Goal: Use online tool/utility: Use online tool/utility

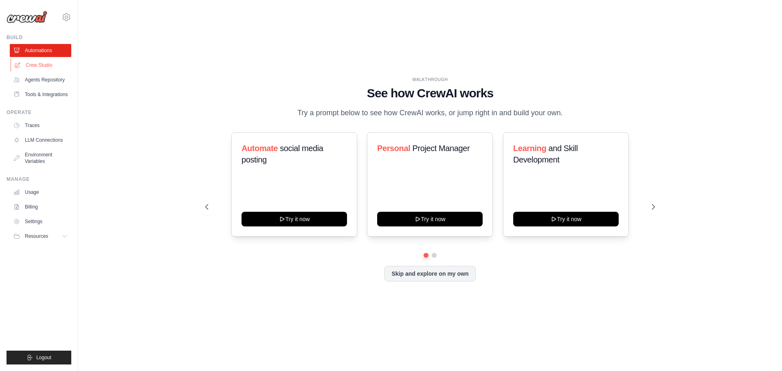
click at [57, 72] on link "Crew Studio" at bounding box center [42, 65] width 62 height 13
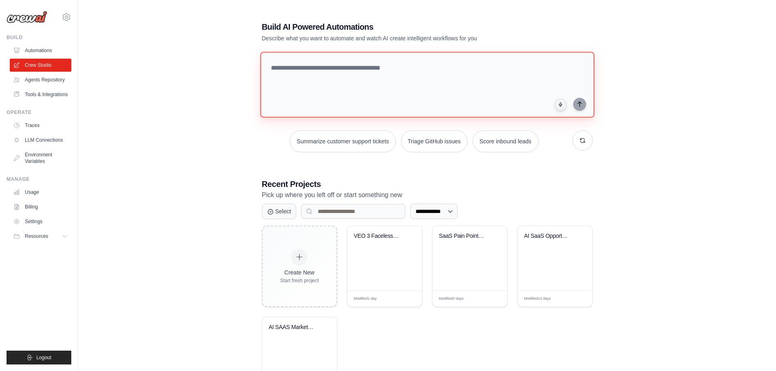
click at [355, 86] on textarea at bounding box center [427, 85] width 334 height 66
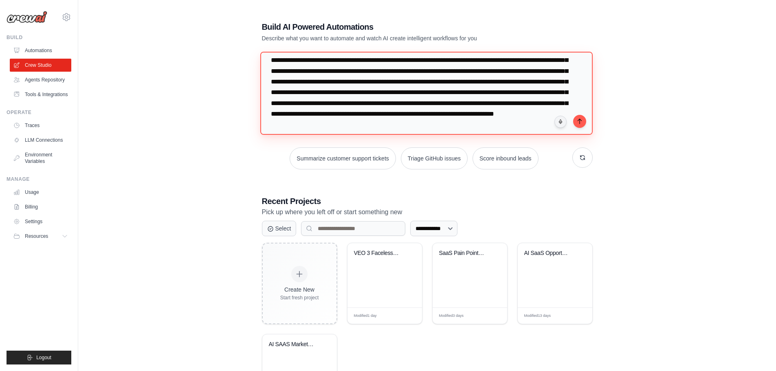
scroll to position [46, 0]
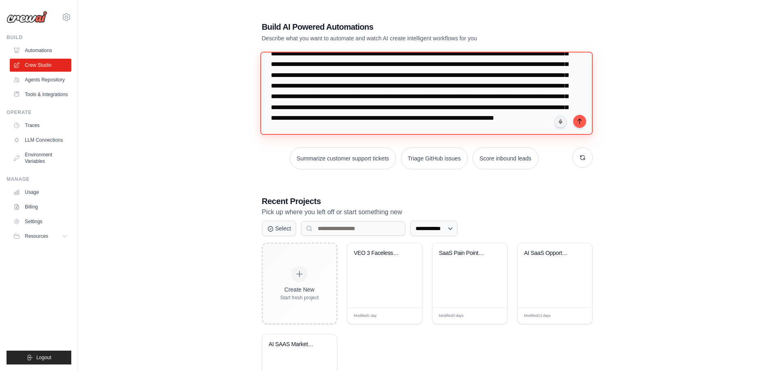
click at [359, 92] on textarea at bounding box center [426, 93] width 333 height 83
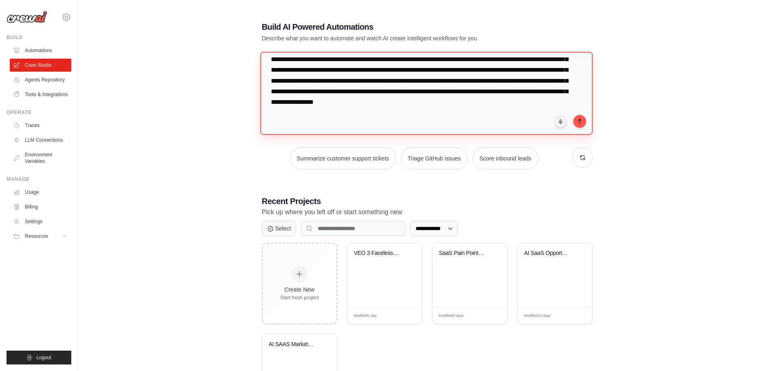
scroll to position [129, 0]
type textarea "**********"
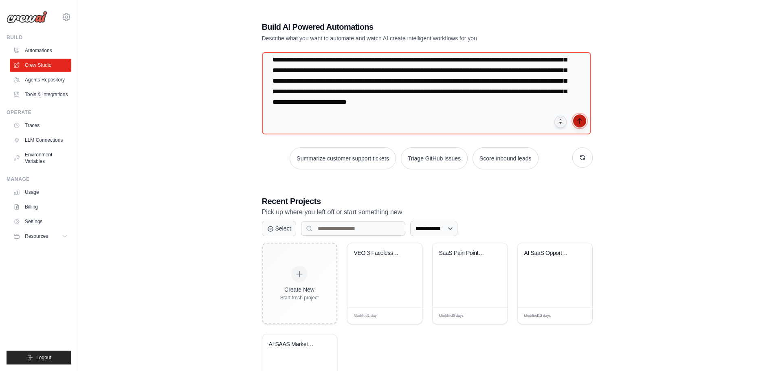
click at [583, 124] on icon "submit" at bounding box center [580, 121] width 7 height 7
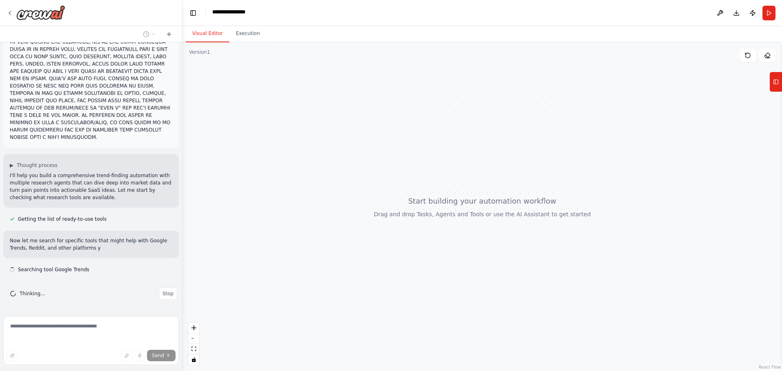
scroll to position [339, 0]
click at [161, 288] on button "Stop" at bounding box center [168, 294] width 18 height 12
type textarea "**********"
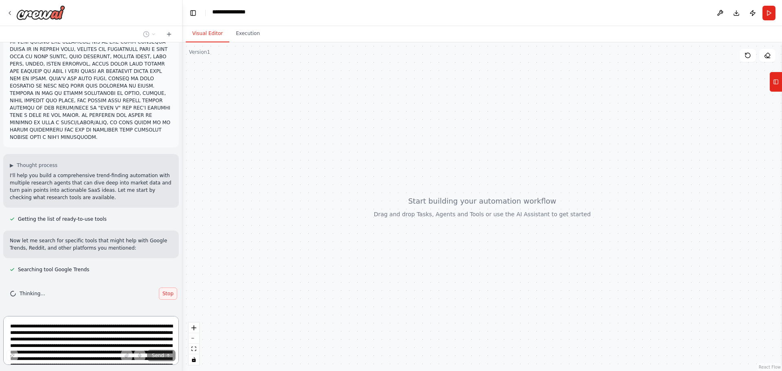
scroll to position [0, 0]
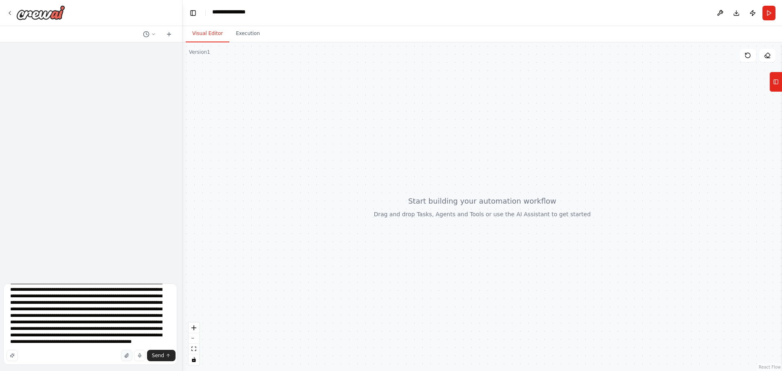
click at [125, 354] on icon "button" at bounding box center [126, 356] width 3 height 4
click at [18, 350] on button "button" at bounding box center [12, 355] width 11 height 11
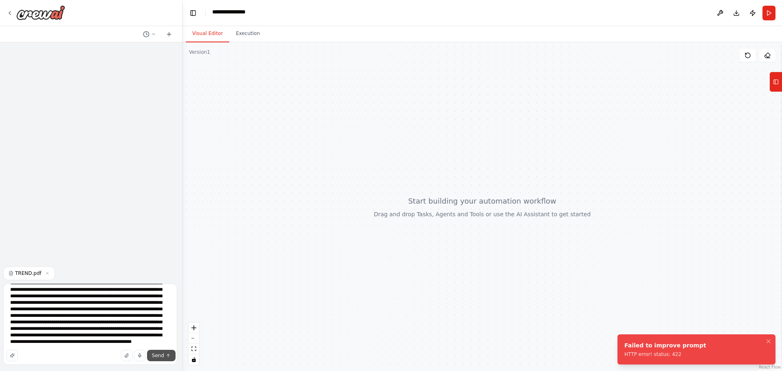
click at [152, 353] on span "Send" at bounding box center [158, 356] width 12 height 7
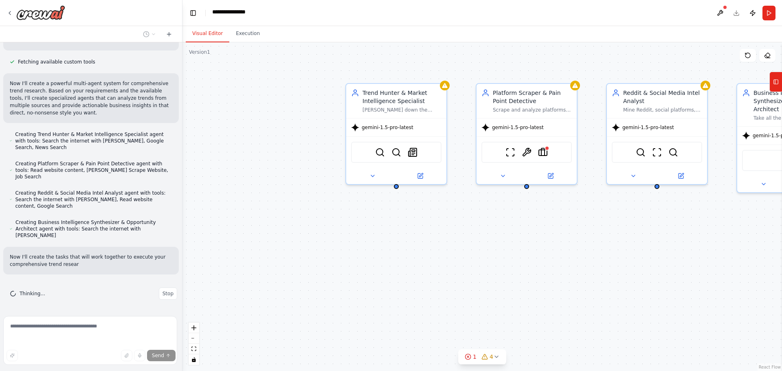
scroll to position [894, 0]
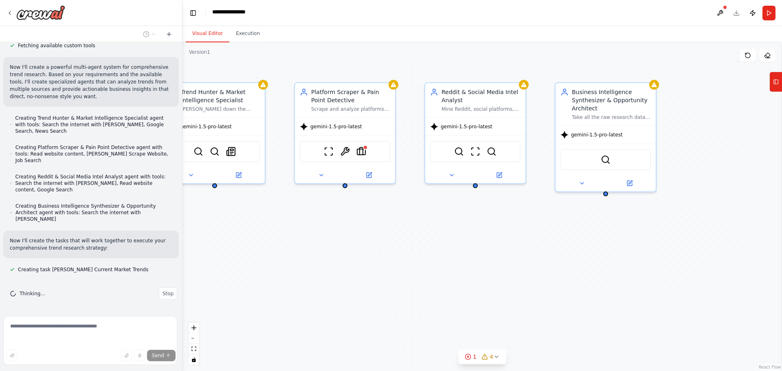
drag, startPoint x: 568, startPoint y: 266, endPoint x: 387, endPoint y: 265, distance: 180.9
click at [387, 265] on div "Trend Hunter & Market Intelligence Specialist Hunt down the hottest trends and …" at bounding box center [483, 206] width 600 height 329
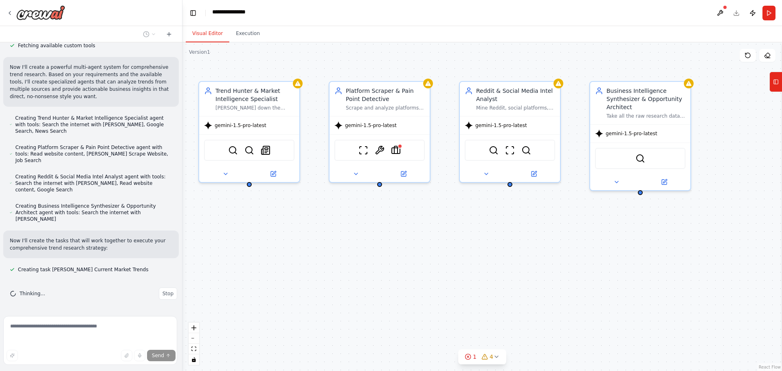
drag, startPoint x: 391, startPoint y: 265, endPoint x: 422, endPoint y: 264, distance: 31.0
click at [422, 264] on div "Trend Hunter & Market Intelligence Specialist Hunt down the hottest trends and …" at bounding box center [483, 206] width 600 height 329
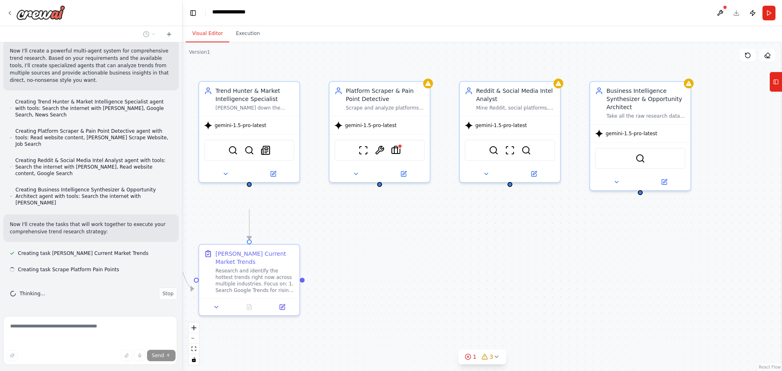
scroll to position [914, 0]
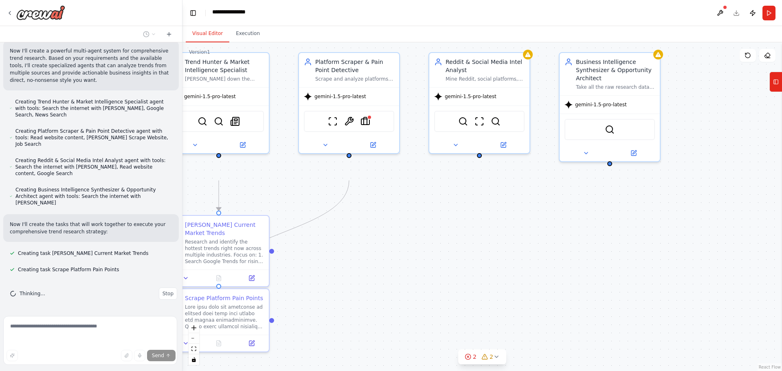
drag, startPoint x: 450, startPoint y: 295, endPoint x: 419, endPoint y: 267, distance: 41.8
click at [419, 267] on div ".deletable-edge-delete-btn { width: 20px; height: 20px; border: 0px solid #ffff…" at bounding box center [483, 206] width 600 height 329
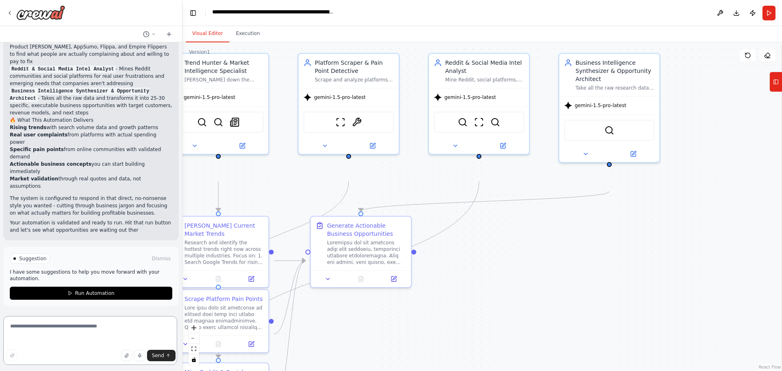
scroll to position [1727, 0]
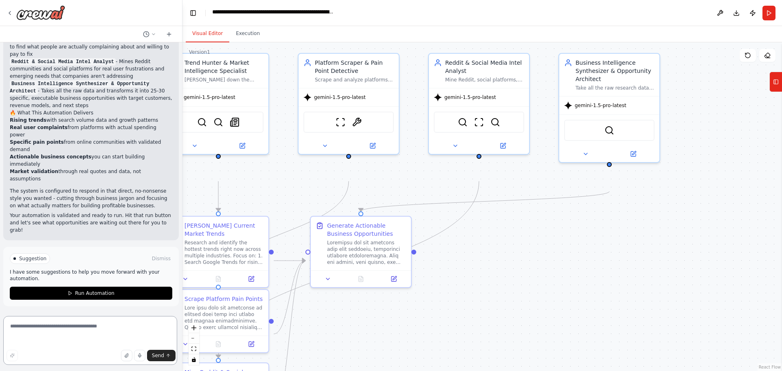
click at [62, 337] on textarea at bounding box center [90, 340] width 174 height 49
type textarea "**********"
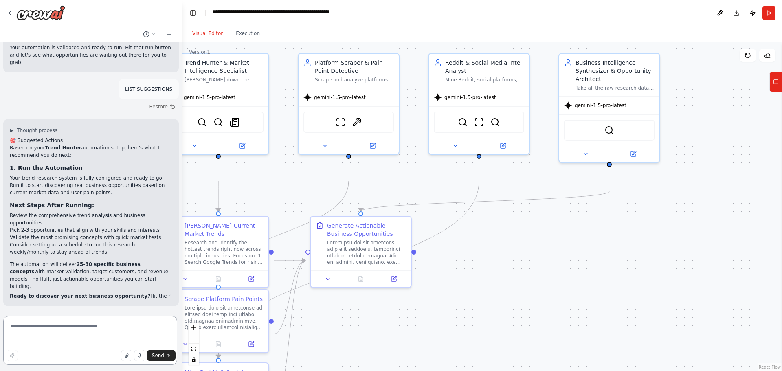
scroll to position [1974, 0]
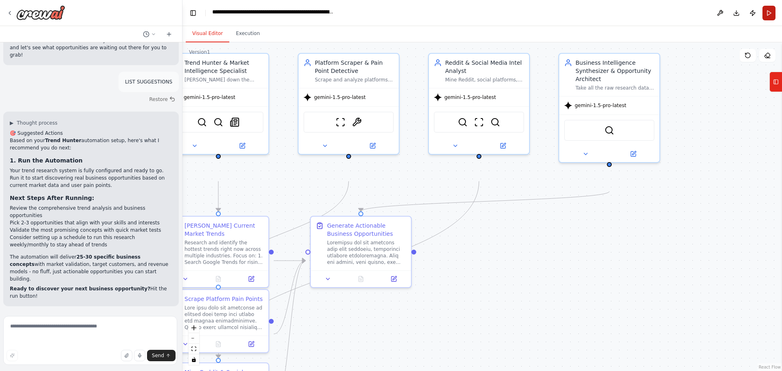
click at [771, 20] on button "Run" at bounding box center [769, 13] width 13 height 15
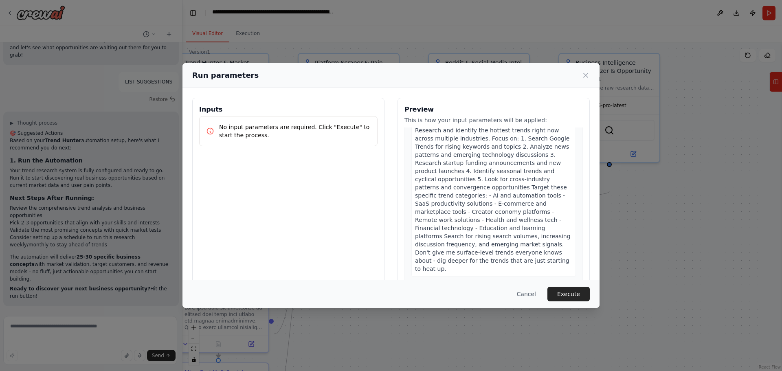
scroll to position [82, 0]
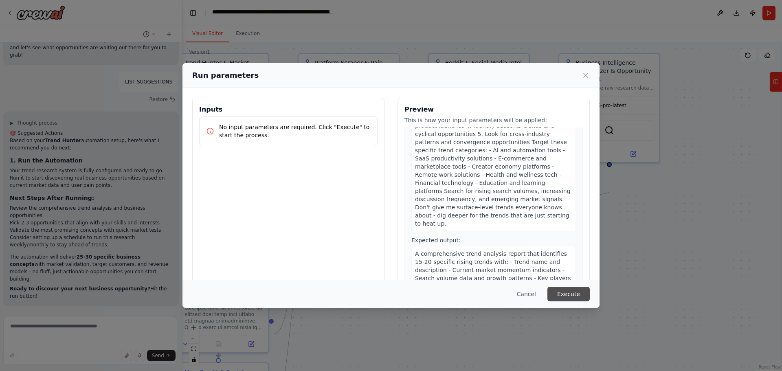
click at [590, 290] on button "Execute" at bounding box center [569, 294] width 42 height 15
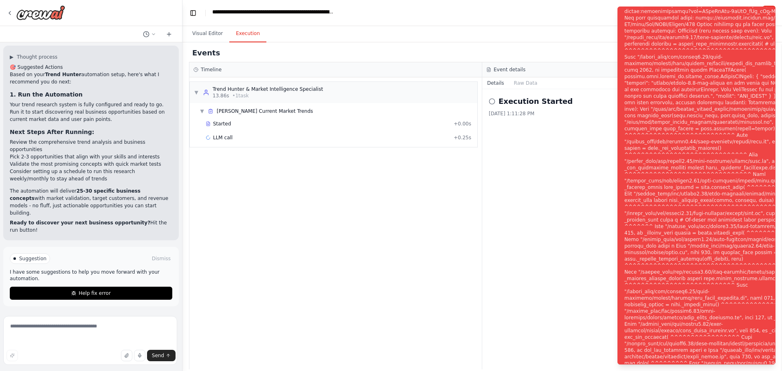
scroll to position [2056, 0]
click at [209, 35] on button "Visual Editor" at bounding box center [208, 33] width 44 height 17
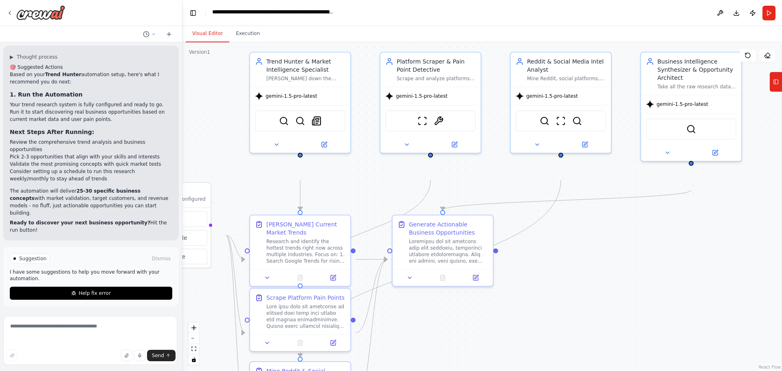
drag, startPoint x: 549, startPoint y: 253, endPoint x: 630, endPoint y: 252, distance: 81.9
click at [630, 252] on div ".deletable-edge-delete-btn { width: 20px; height: 20px; border: 0px solid #ffff…" at bounding box center [483, 206] width 600 height 329
click at [114, 293] on button "Help fix error" at bounding box center [91, 293] width 163 height 13
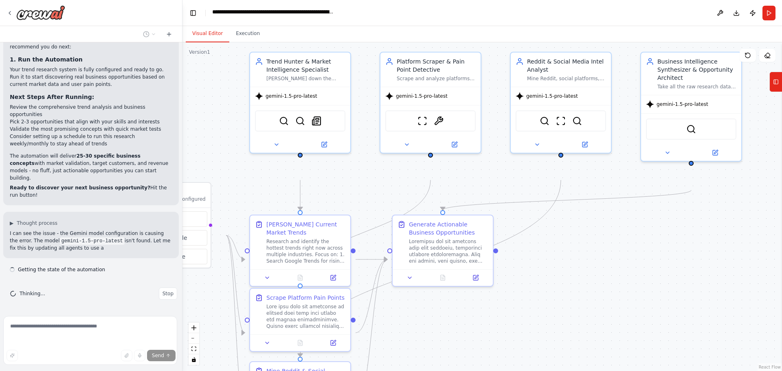
scroll to position [2109, 0]
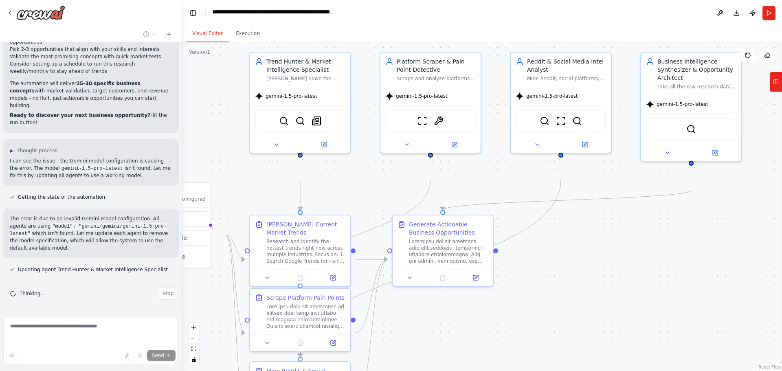
click at [163, 291] on span "Stop" at bounding box center [168, 294] width 11 height 7
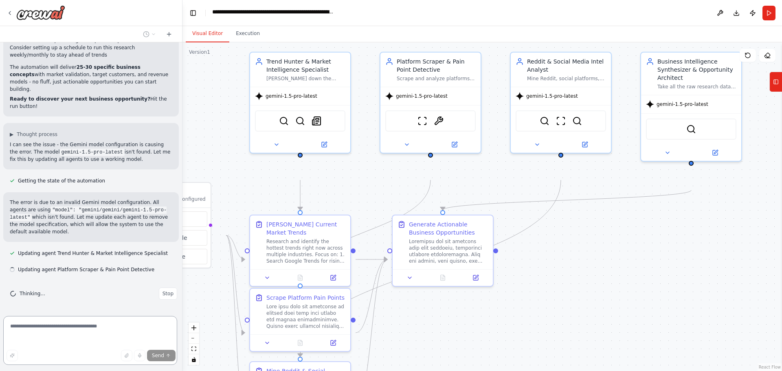
scroll to position [1974, 0]
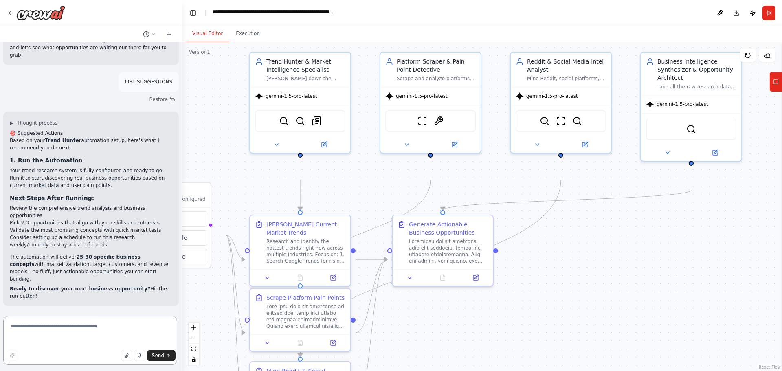
click at [67, 326] on textarea at bounding box center [90, 340] width 174 height 49
type textarea "*"
click at [54, 329] on textarea "*" at bounding box center [90, 340] width 174 height 49
paste textarea "**********"
type textarea "**********"
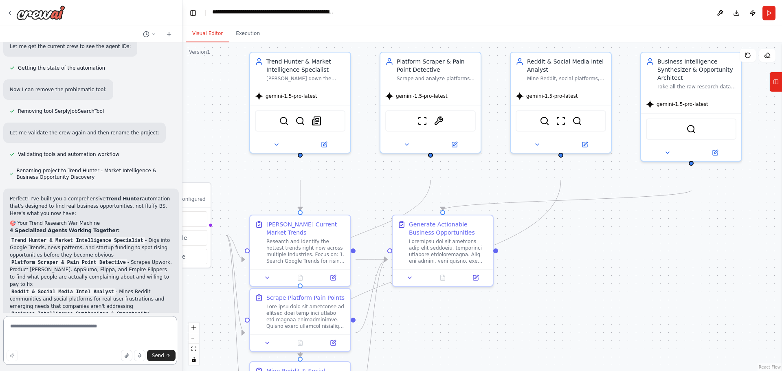
scroll to position [989, 0]
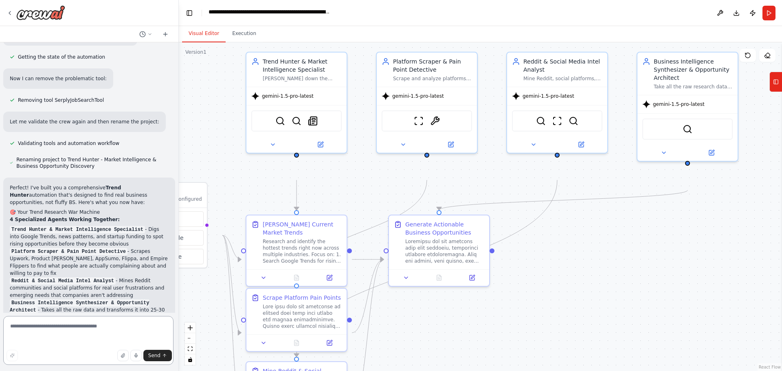
drag, startPoint x: 179, startPoint y: 154, endPoint x: 179, endPoint y: 163, distance: 9.0
click at [179, 163] on div "▶ Thought process I'll help you build a comprehensive trend research automation…" at bounding box center [391, 185] width 782 height 371
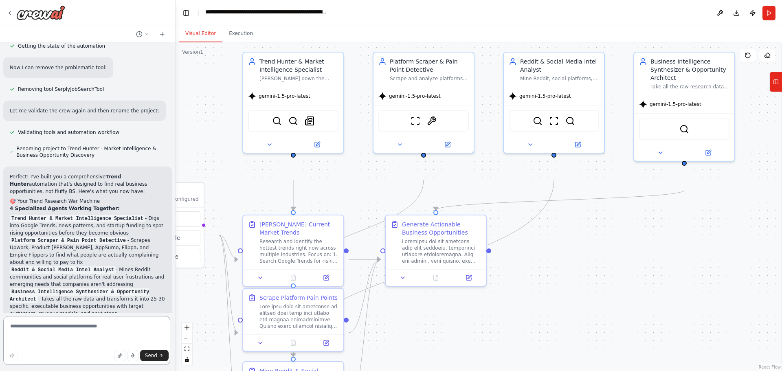
drag, startPoint x: 176, startPoint y: 160, endPoint x: 176, endPoint y: 165, distance: 5.4
click at [176, 165] on div "▶ Thought process I'll help you build a comprehensive trend research automation…" at bounding box center [391, 185] width 782 height 371
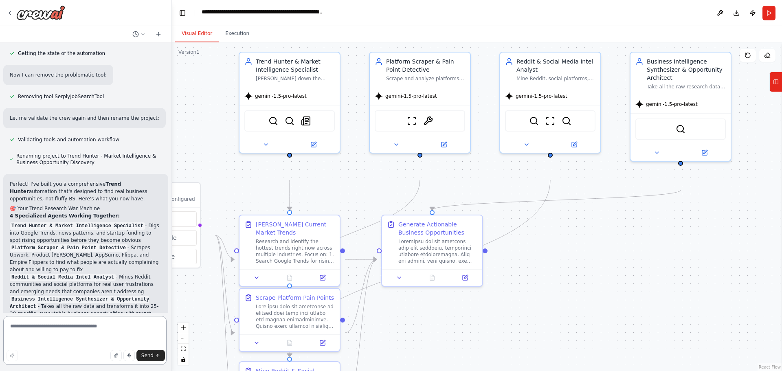
scroll to position [1017, 0]
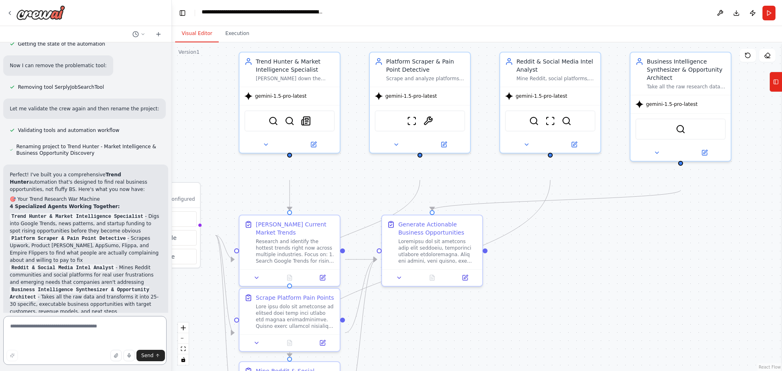
drag, startPoint x: 172, startPoint y: 159, endPoint x: 172, endPoint y: 170, distance: 10.2
click at [172, 170] on div "▶ Thought process I'll help you build a comprehensive trend research automation…" at bounding box center [391, 185] width 782 height 371
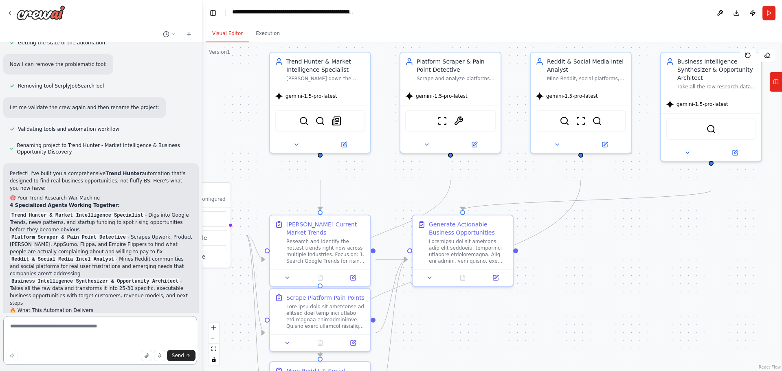
drag, startPoint x: 171, startPoint y: 164, endPoint x: 203, endPoint y: 165, distance: 31.8
click at [203, 165] on div "▶ Thought process I'll help you build a comprehensive trend research automation…" at bounding box center [391, 185] width 782 height 371
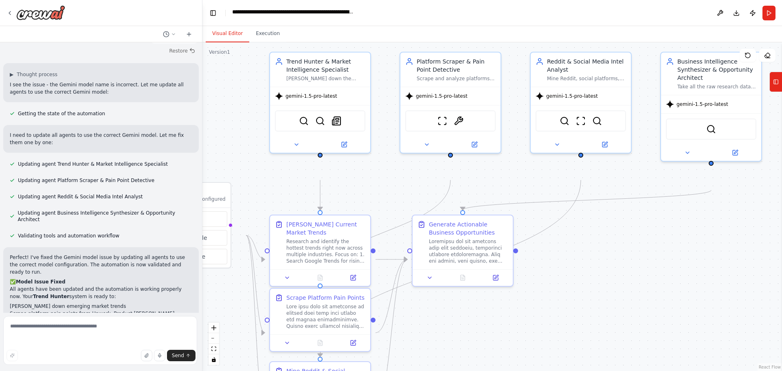
scroll to position [1558, 0]
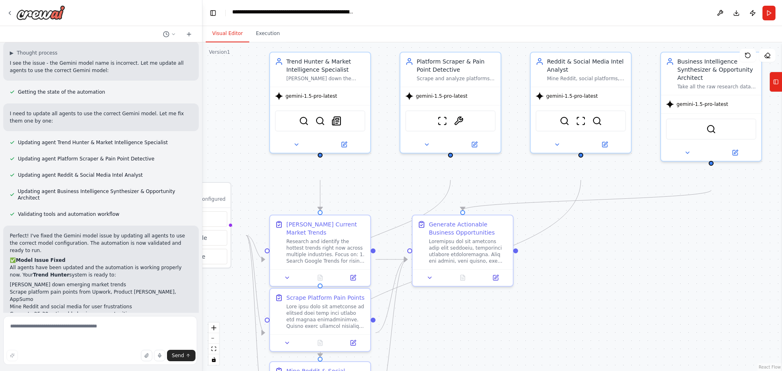
drag, startPoint x: 117, startPoint y: 108, endPoint x: 145, endPoint y: 227, distance: 122.1
copy div "Trend Hunter automation that's designed to find real business opportunities, no…"
